Goal: Entertainment & Leisure: Consume media (video, audio)

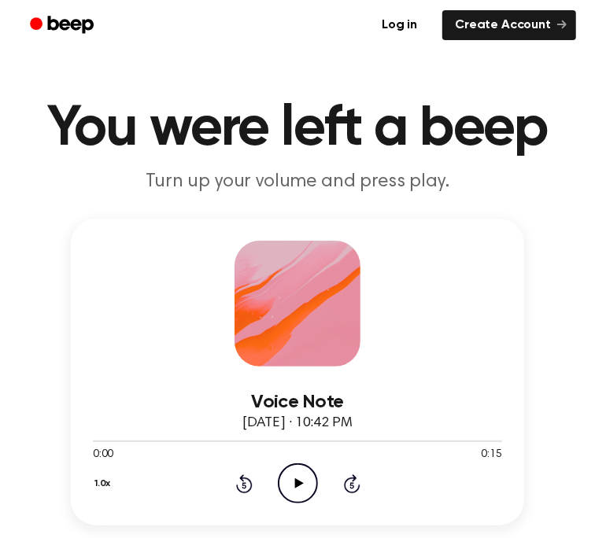
click at [291, 476] on icon "Play Audio" at bounding box center [298, 483] width 40 height 40
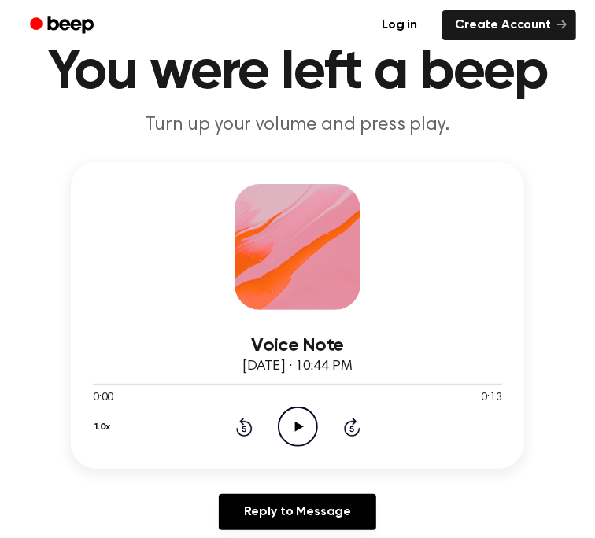
click at [300, 424] on icon "Play Audio" at bounding box center [298, 427] width 40 height 40
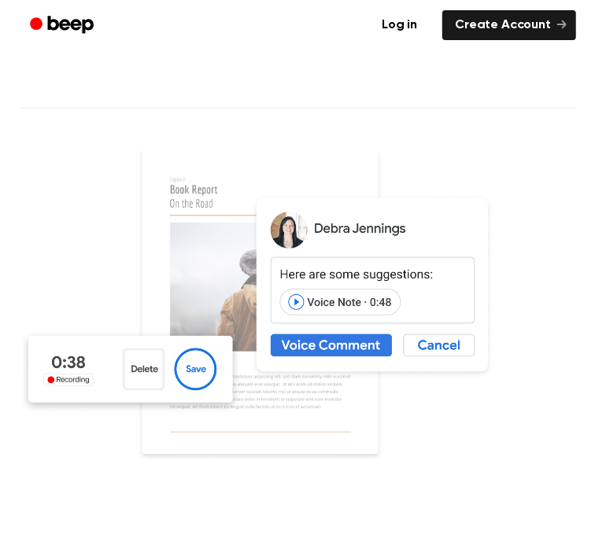
scroll to position [625, 0]
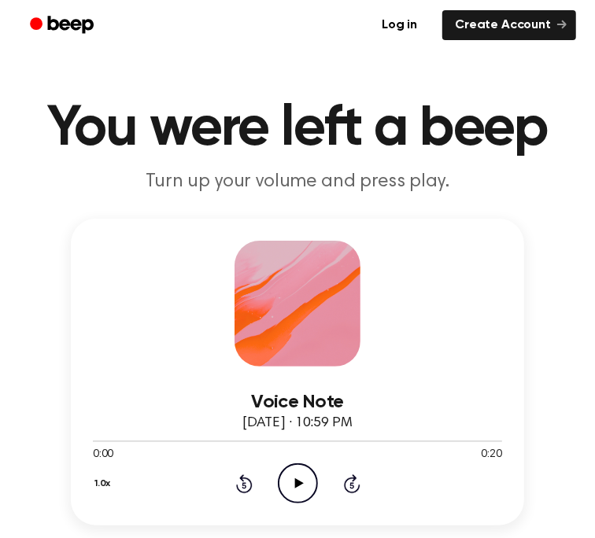
click at [295, 474] on icon "Play Audio" at bounding box center [298, 483] width 40 height 40
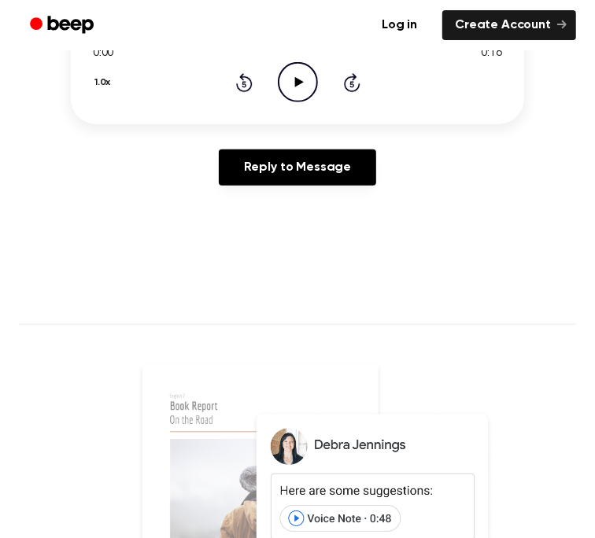
click at [311, 65] on icon "Play Audio" at bounding box center [298, 82] width 40 height 40
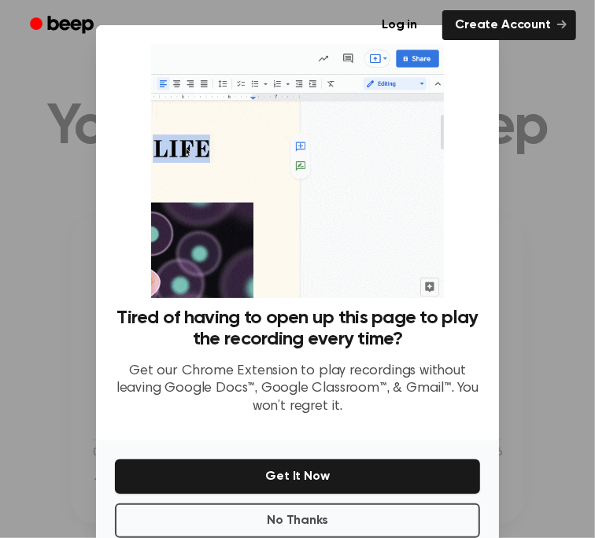
scroll to position [31, 0]
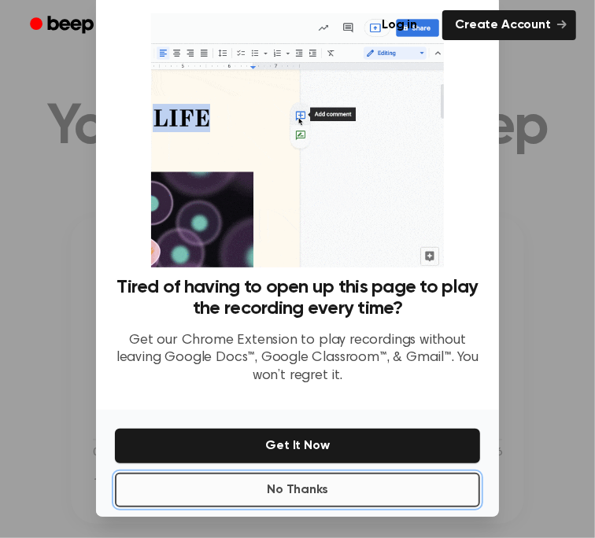
click at [321, 484] on button "No Thanks" at bounding box center [297, 490] width 365 height 35
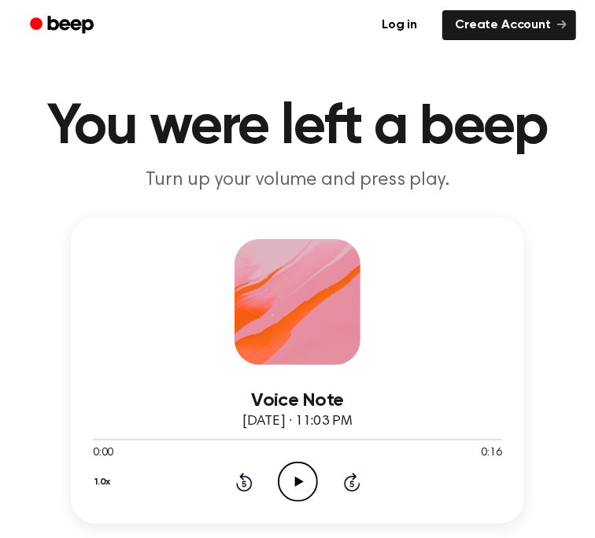
click at [289, 497] on icon "Play Audio" at bounding box center [298, 482] width 40 height 40
